Goal: Check status: Check status

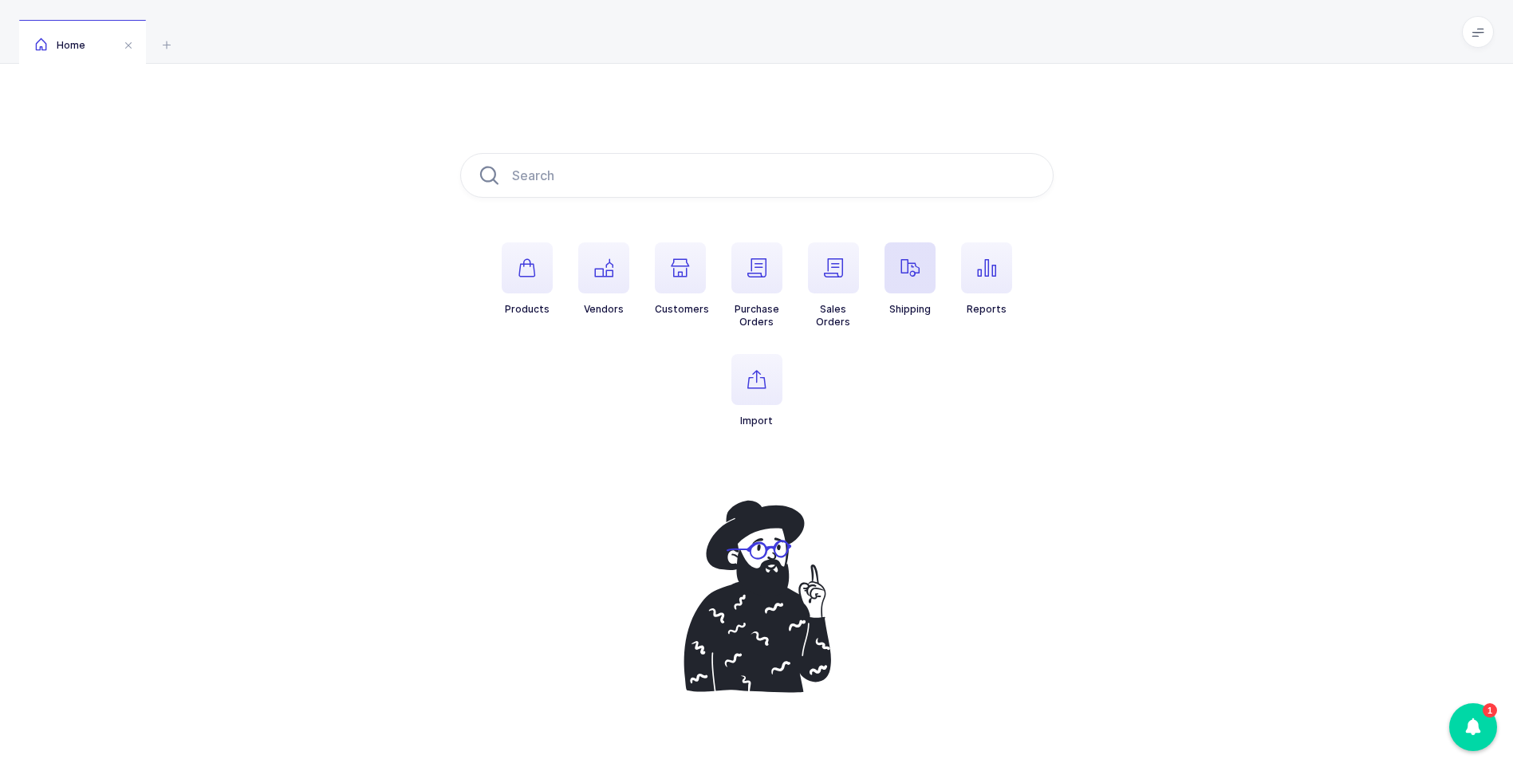
click at [911, 268] on icon "button" at bounding box center [909, 267] width 19 height 19
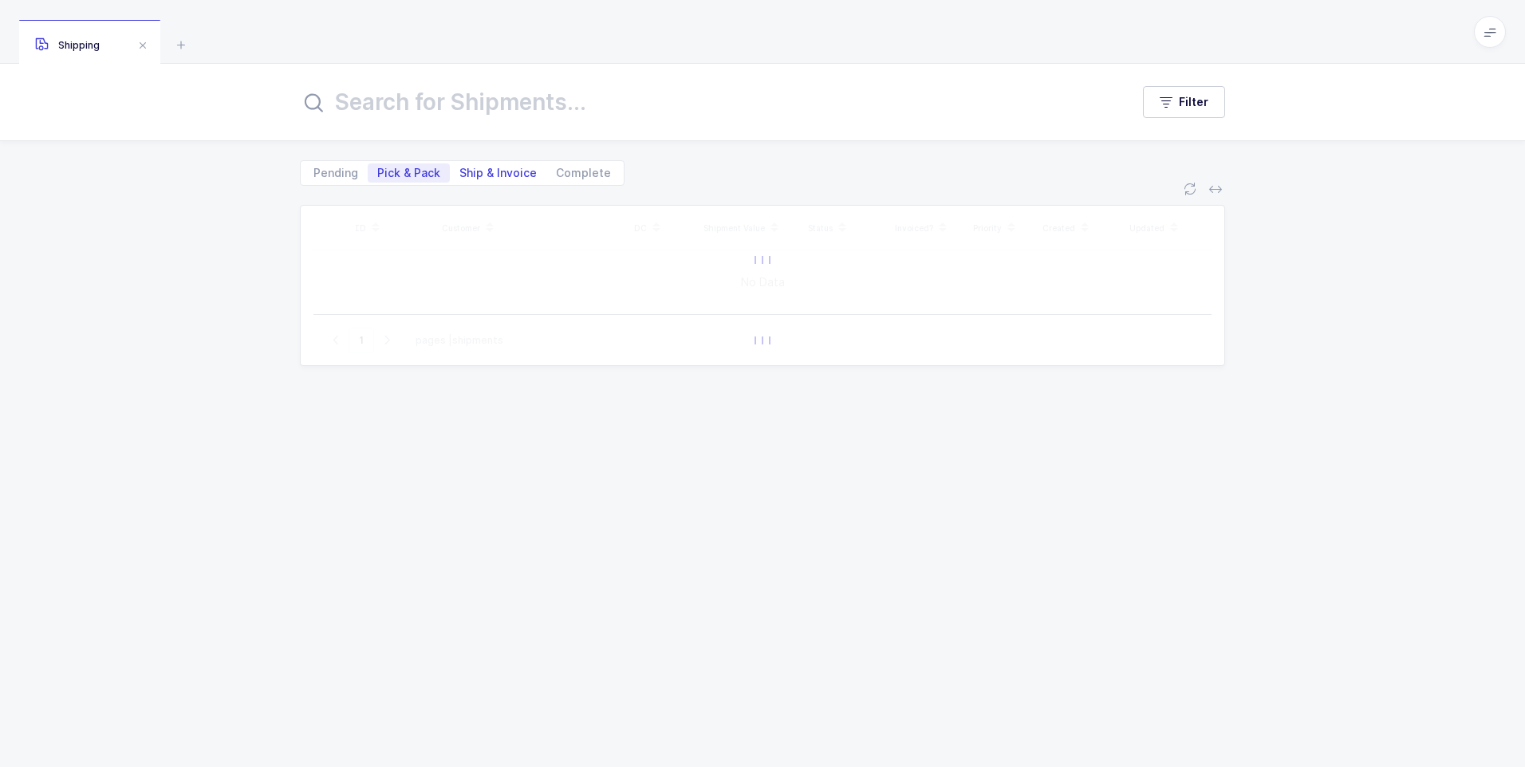
click at [472, 179] on span "Ship & Invoice" at bounding box center [497, 172] width 77 height 11
click at [460, 174] on input "Ship & Invoice" at bounding box center [455, 168] width 10 height 10
radio input "true"
radio input "false"
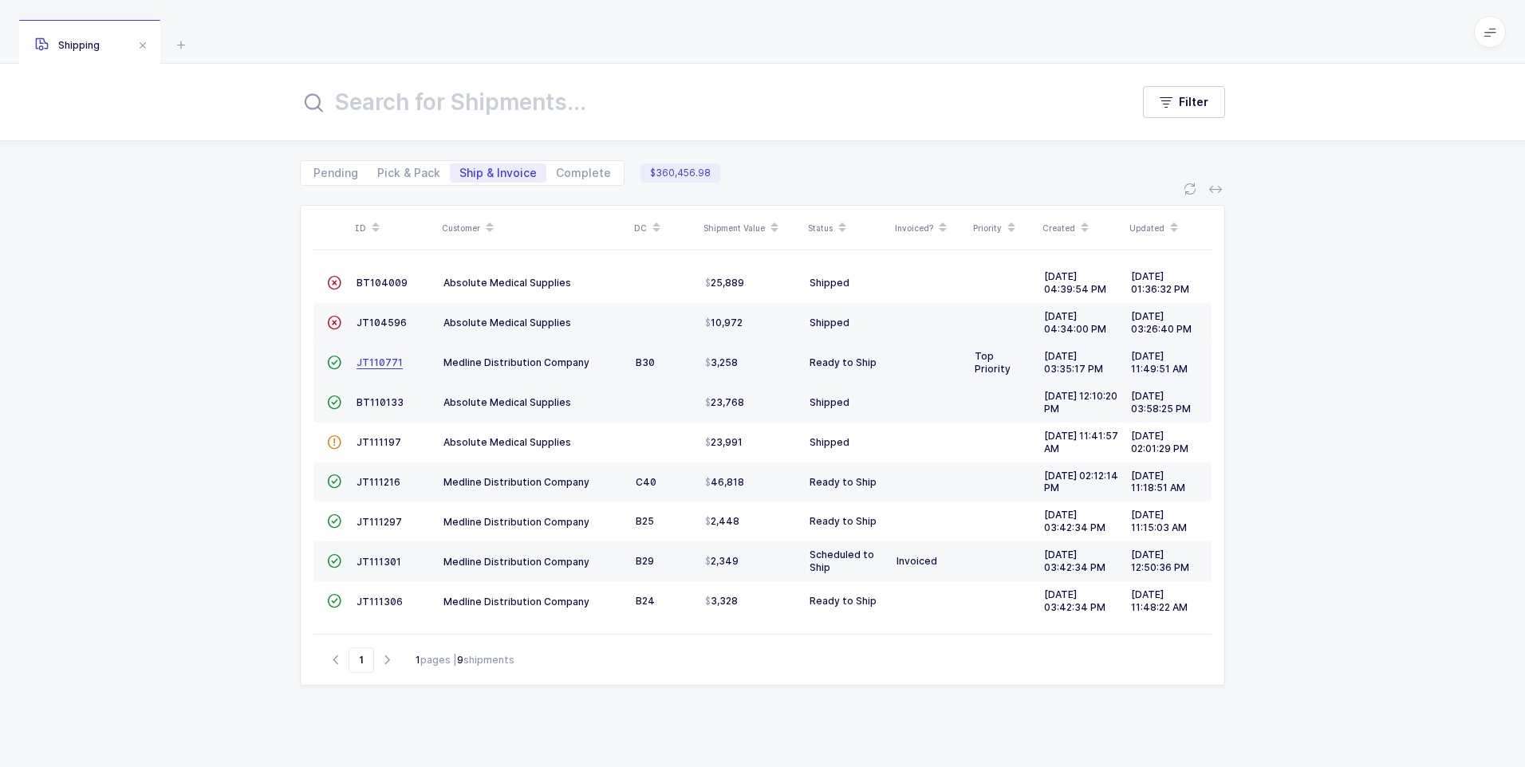
click at [380, 363] on span "JT110771" at bounding box center [379, 362] width 46 height 12
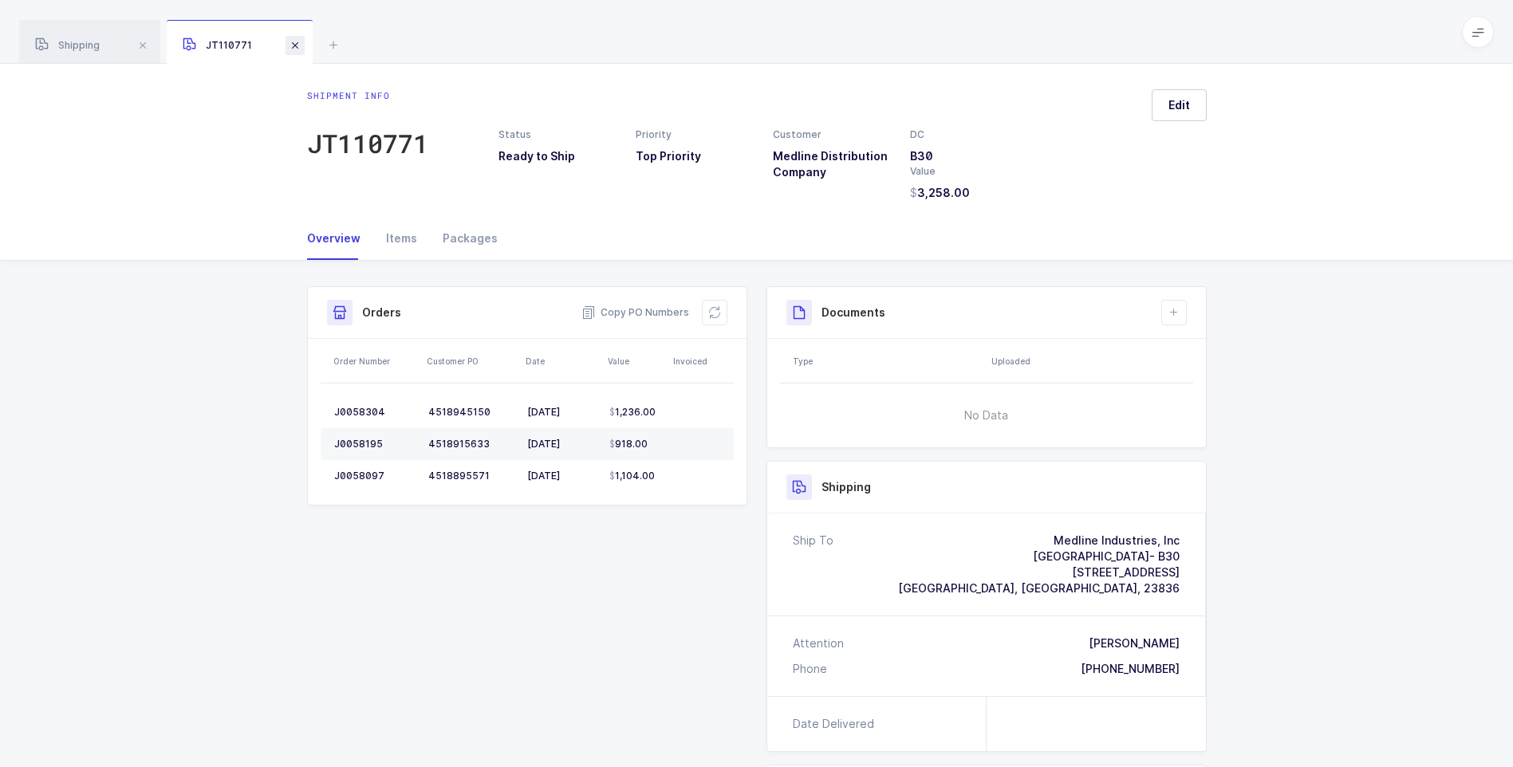
click at [293, 39] on span at bounding box center [294, 45] width 19 height 19
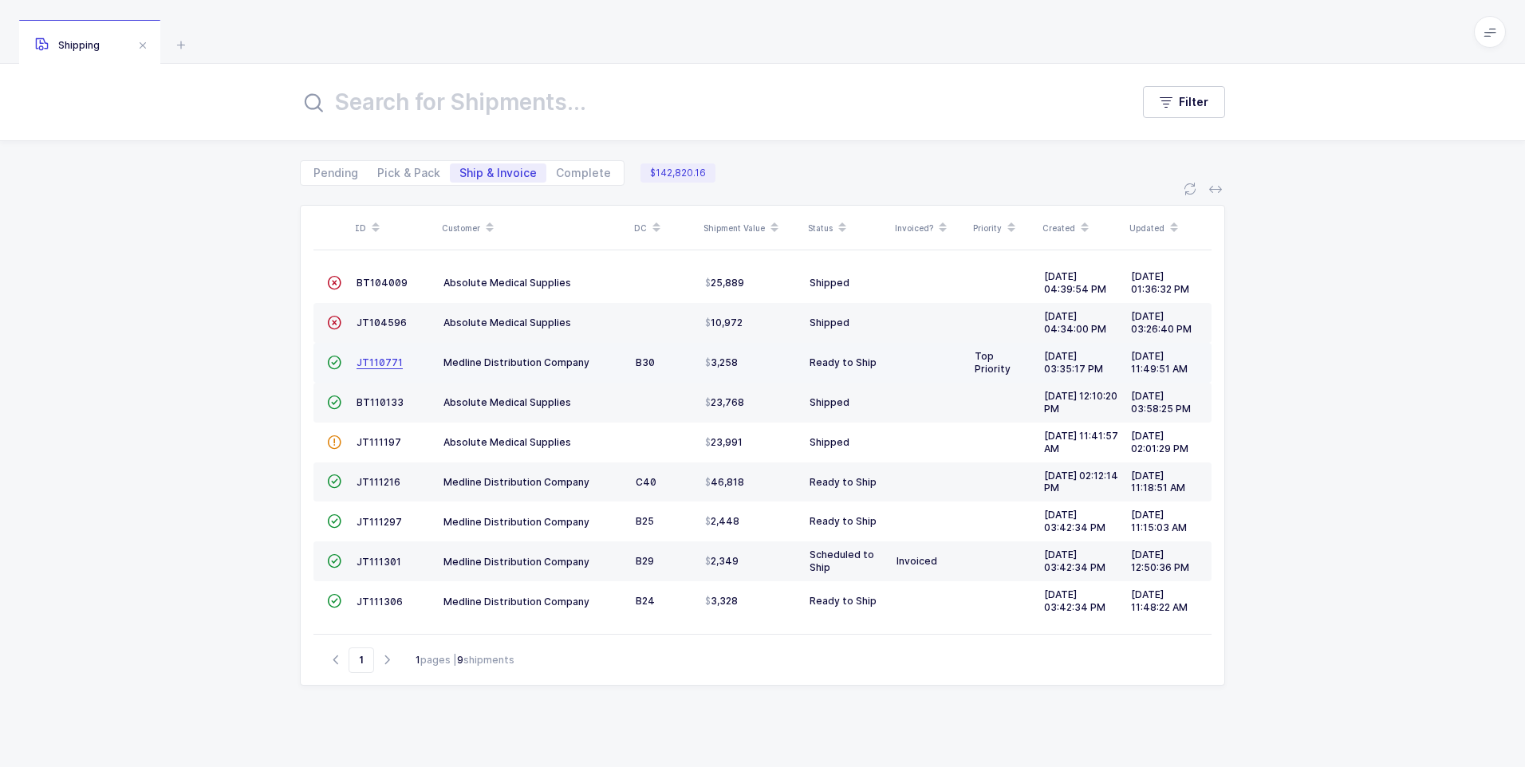
click at [382, 363] on span "JT110771" at bounding box center [379, 362] width 46 height 12
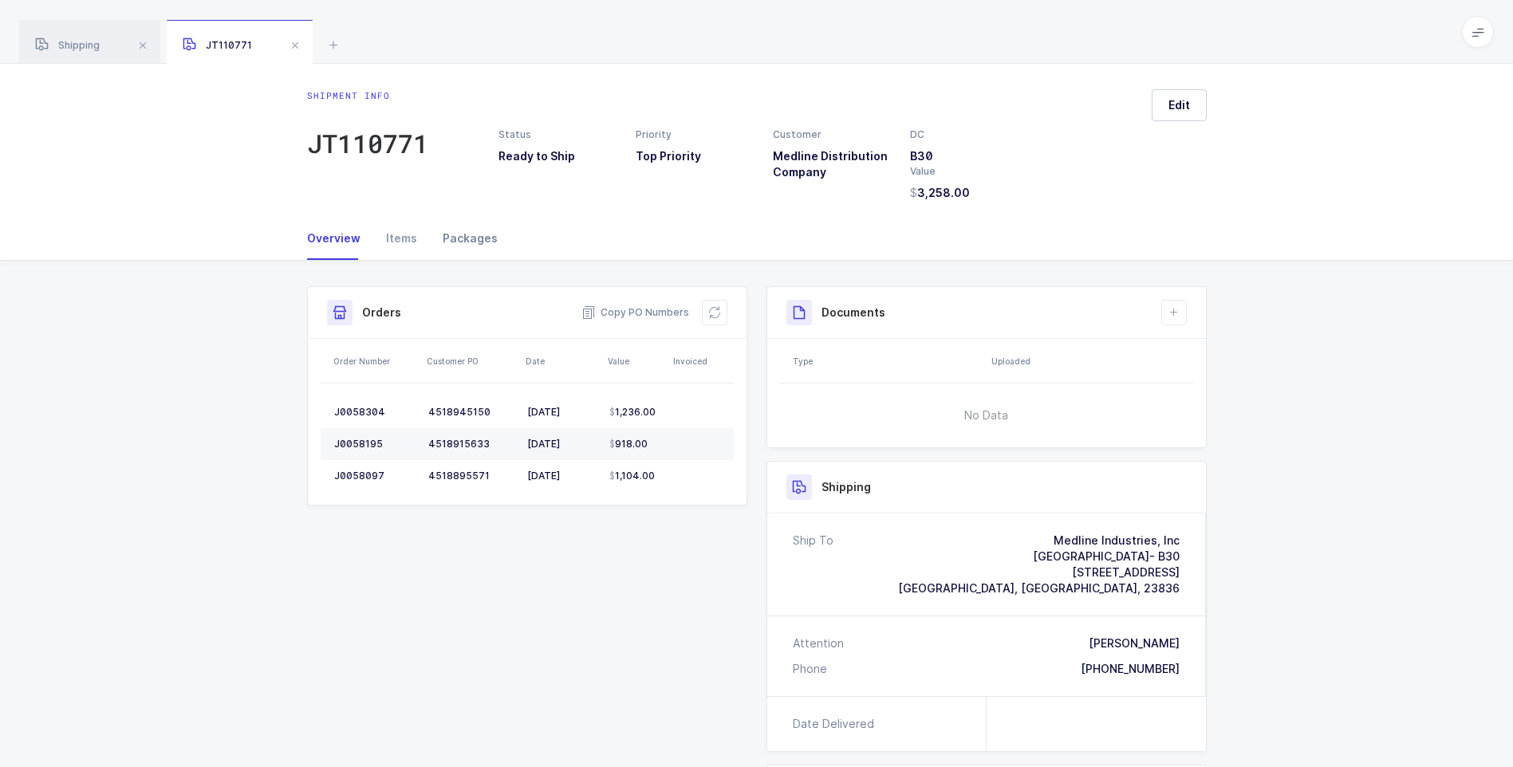
click at [468, 244] on div "Packages" at bounding box center [464, 238] width 68 height 43
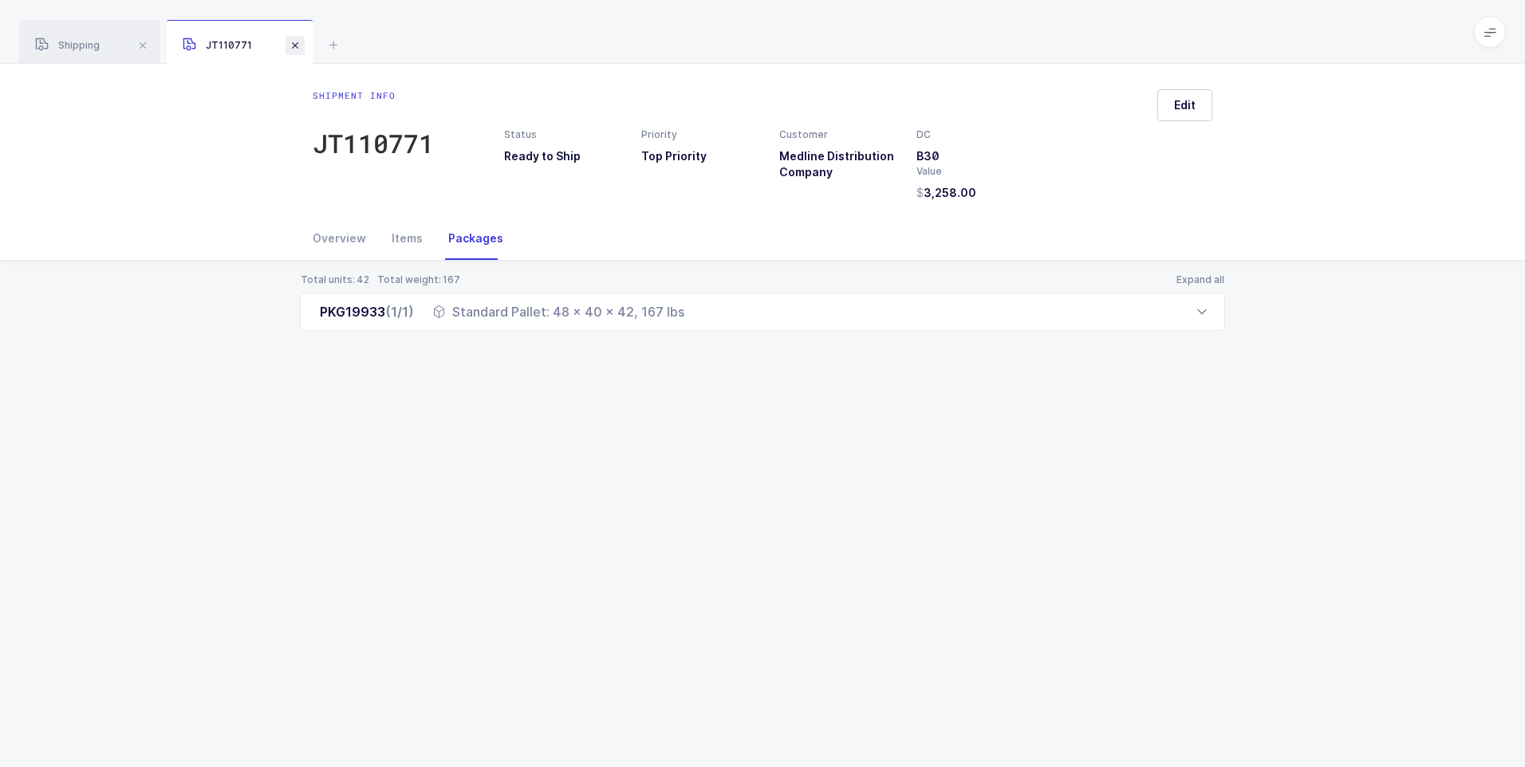
click at [294, 47] on span at bounding box center [294, 45] width 19 height 19
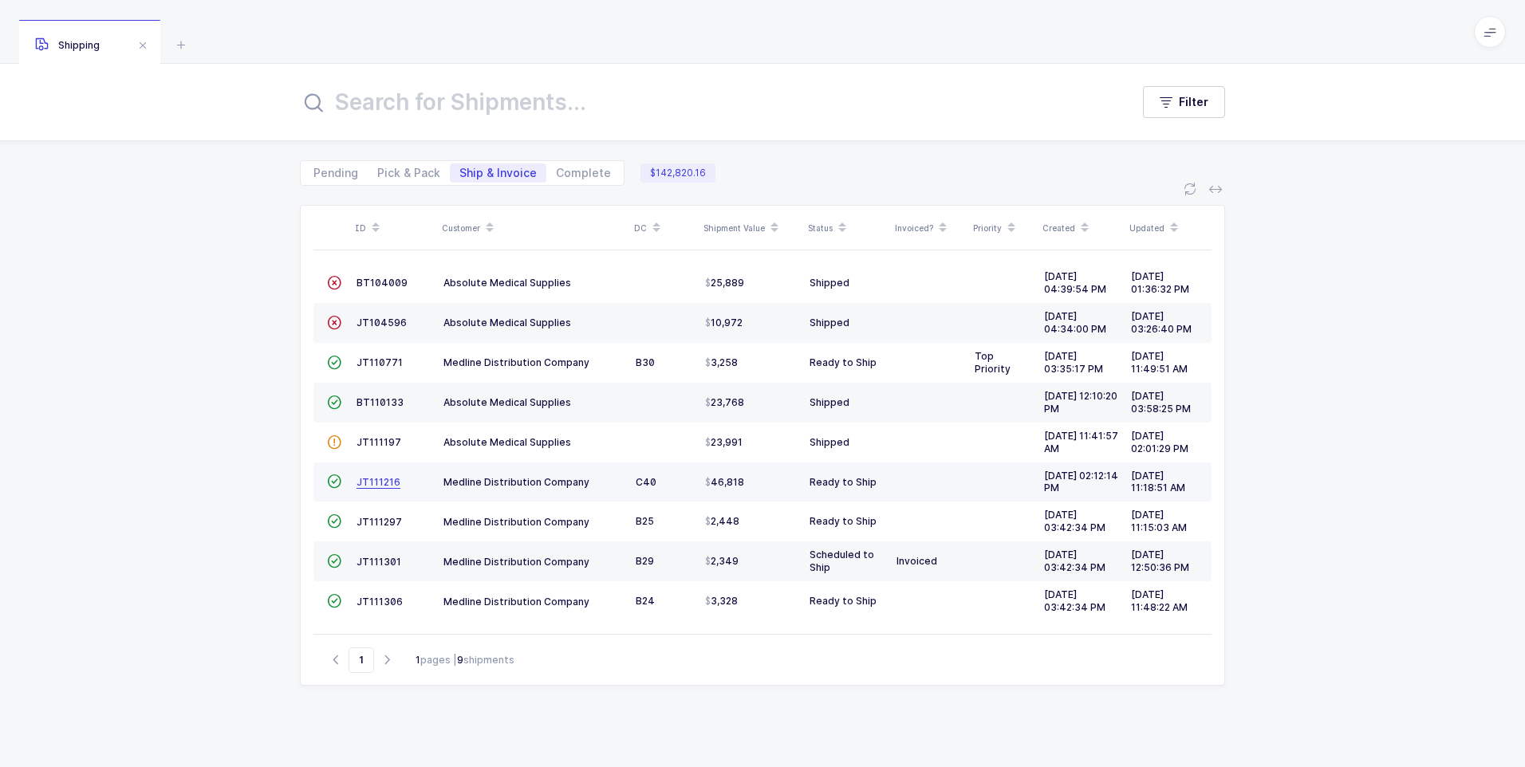
click at [376, 486] on span "JT111216" at bounding box center [378, 482] width 44 height 12
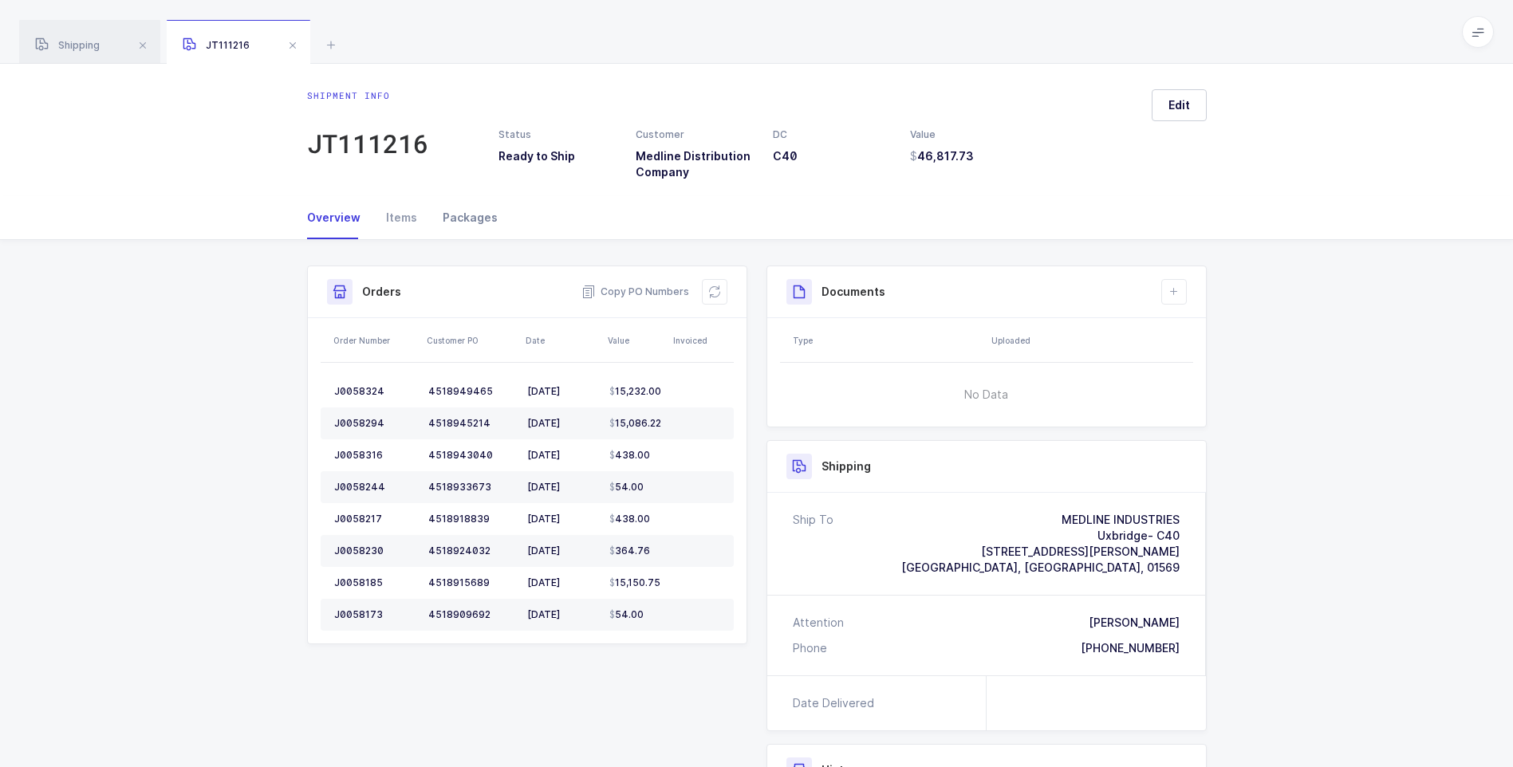
click at [475, 221] on div "Packages" at bounding box center [464, 217] width 68 height 43
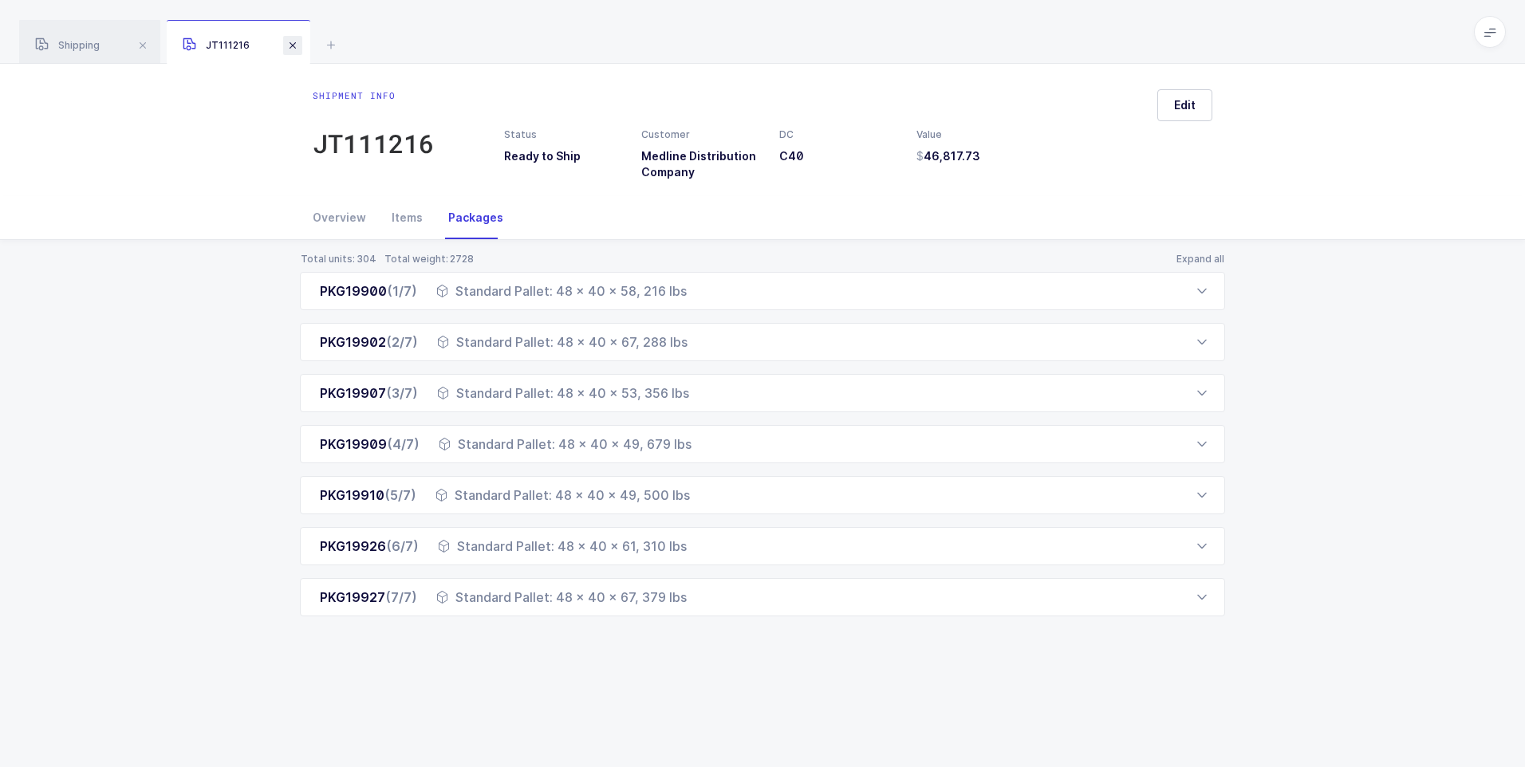
click at [294, 49] on span at bounding box center [292, 45] width 19 height 19
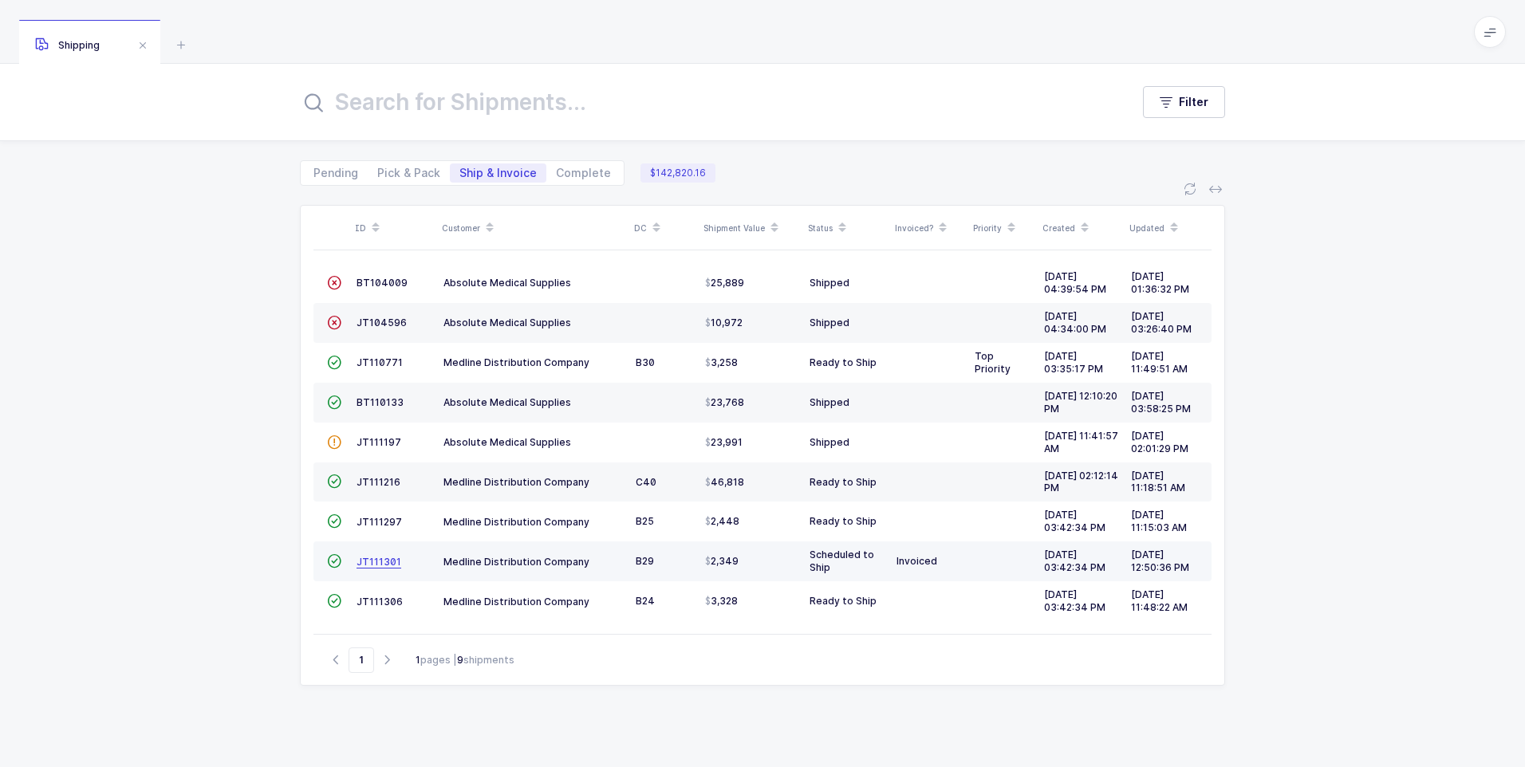
click at [388, 560] on span "JT111301" at bounding box center [378, 562] width 45 height 12
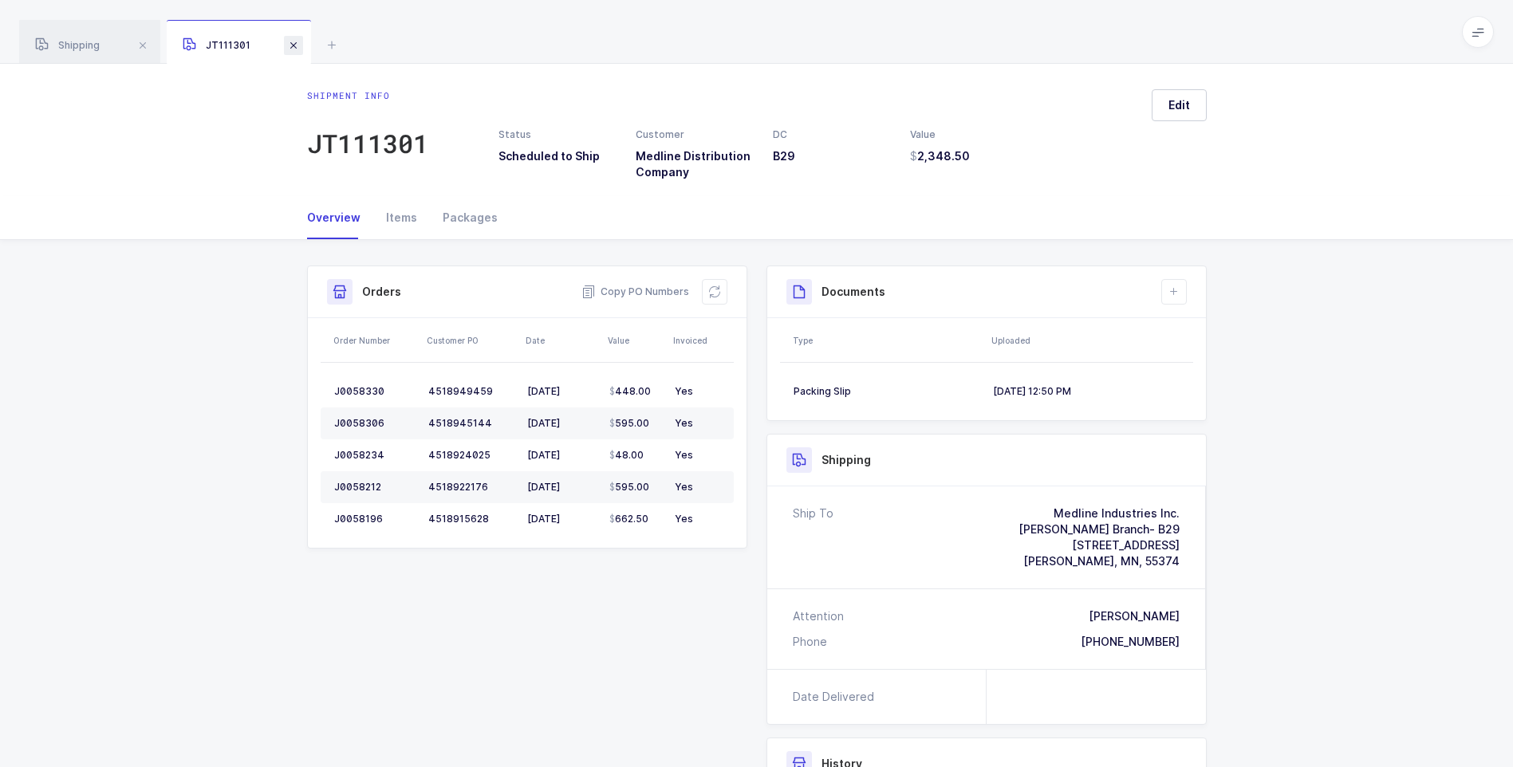
click at [296, 49] on span at bounding box center [293, 45] width 19 height 19
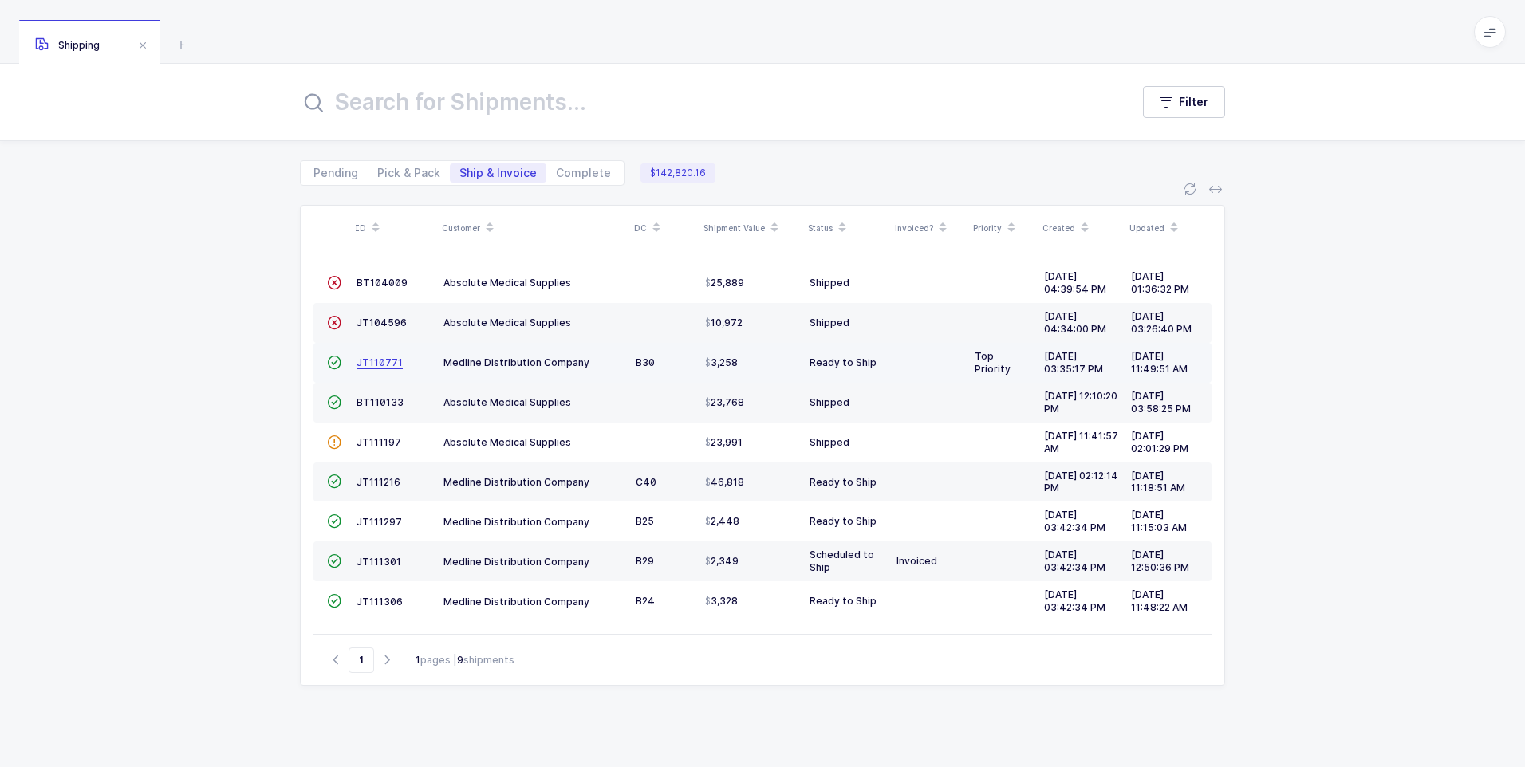
click at [368, 365] on span "JT110771" at bounding box center [379, 362] width 46 height 12
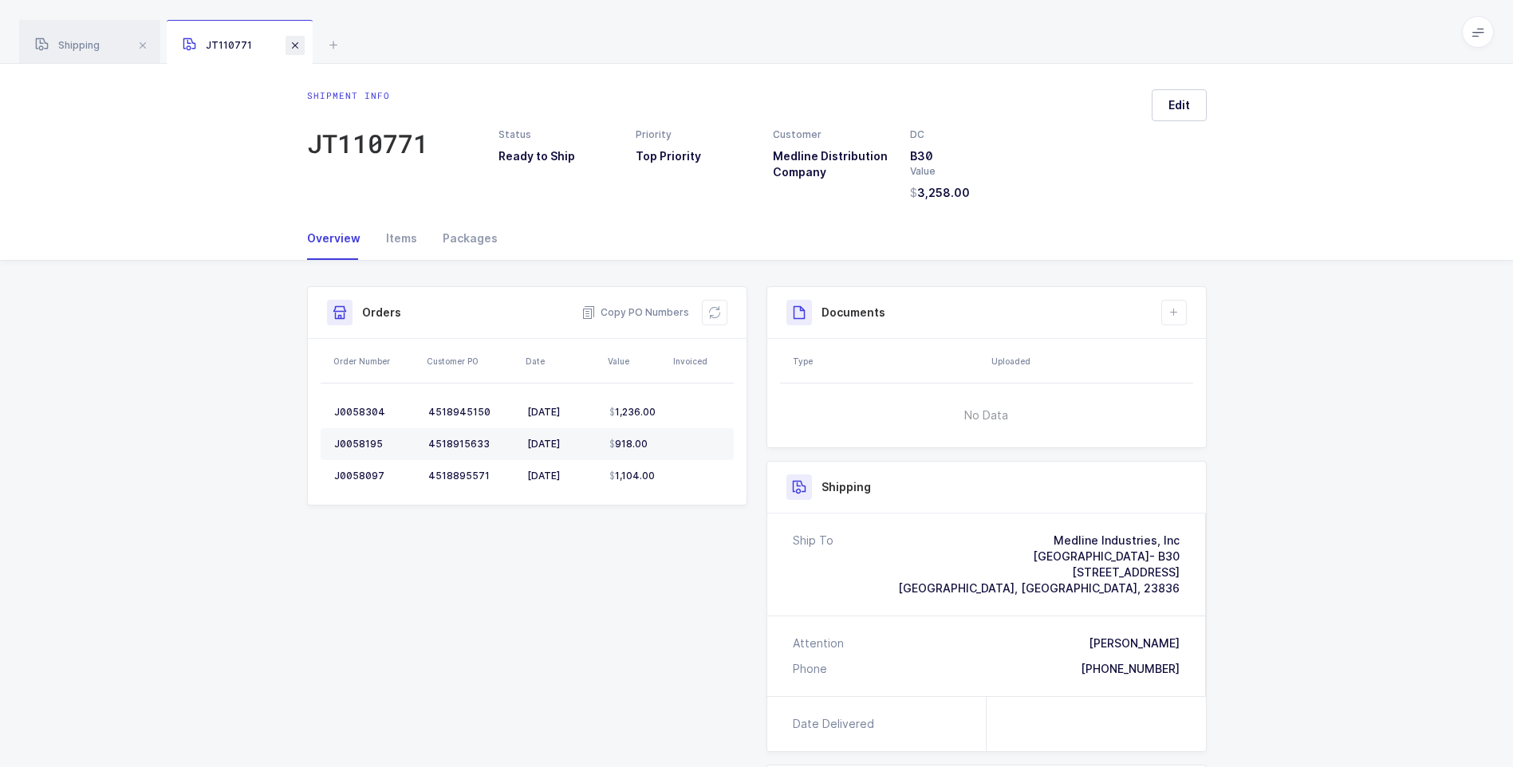
click at [293, 49] on span at bounding box center [294, 45] width 19 height 19
